Goal: Find specific page/section: Find specific page/section

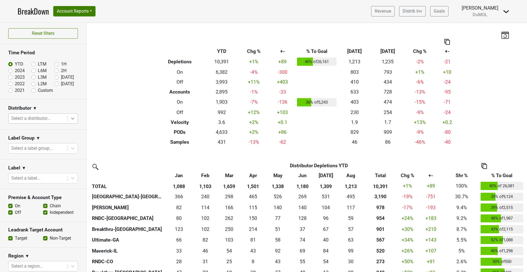
click at [70, 118] on icon at bounding box center [72, 118] width 5 height 5
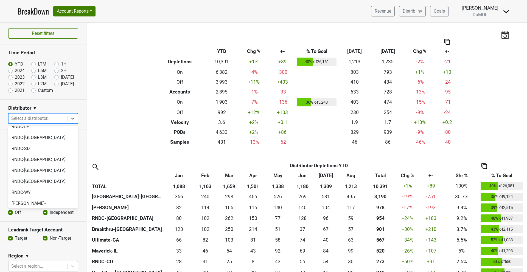
scroll to position [462, 0]
click at [25, 199] on div "[PERSON_NAME]-[GEOGRAPHIC_DATA]" at bounding box center [43, 208] width 70 height 18
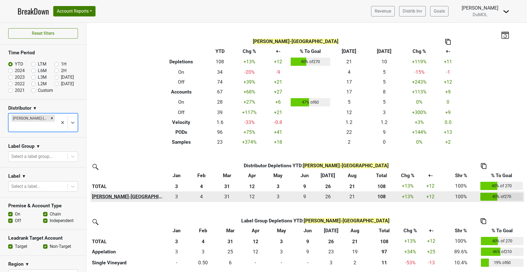
scroll to position [0, 0]
click at [104, 199] on th "[PERSON_NAME]-[GEOGRAPHIC_DATA]" at bounding box center [128, 196] width 74 height 11
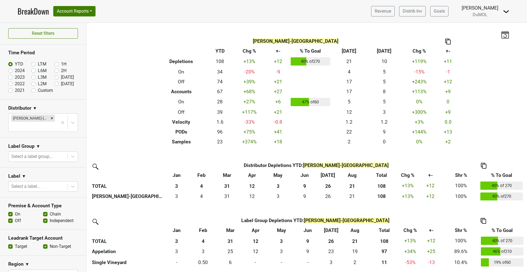
click at [449, 41] on img at bounding box center [448, 42] width 5 height 6
click at [448, 24] on div "Copy as Image" at bounding box center [447, 24] width 27 height 8
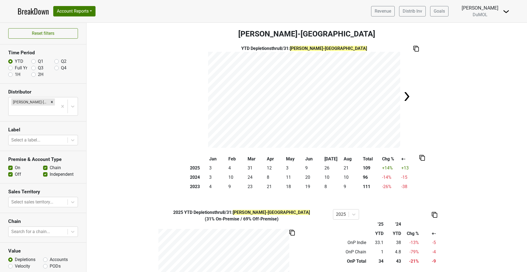
click at [15, 68] on label "Full Yr" at bounding box center [21, 68] width 12 height 7
click at [11, 68] on input "Full Yr" at bounding box center [10, 67] width 4 height 5
radio input "true"
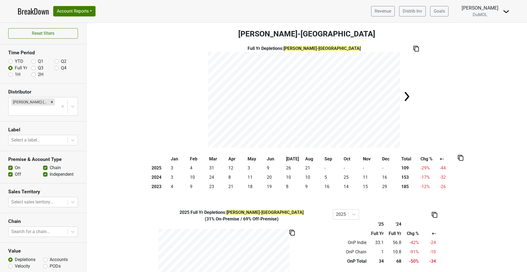
click at [463, 158] on img at bounding box center [460, 158] width 5 height 6
click at [460, 140] on div "Copy as Image" at bounding box center [459, 140] width 27 height 8
